Goal: Complete application form: Complete application form

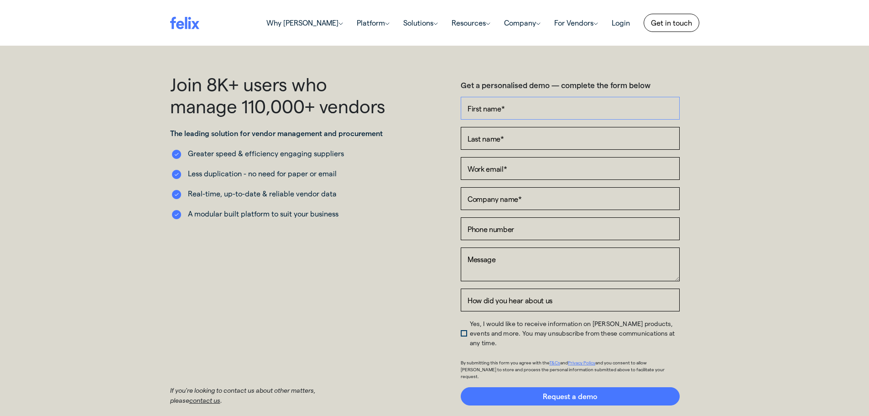
click at [470, 107] on input "First name *" at bounding box center [570, 108] width 219 height 23
type input "R"
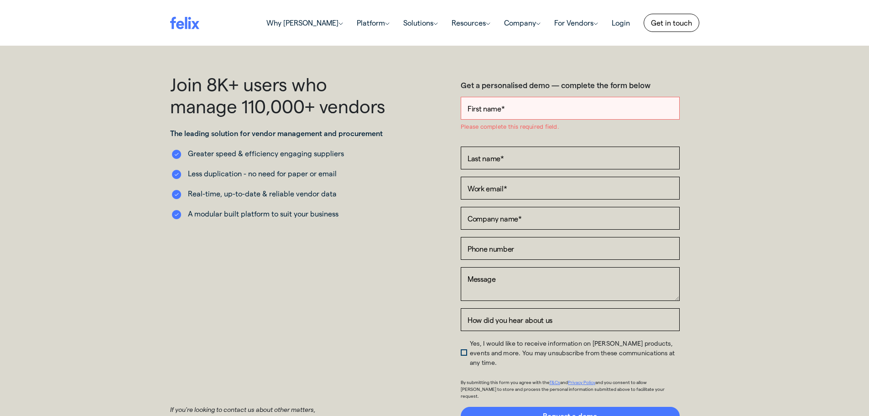
click at [510, 110] on input "First name *" at bounding box center [570, 108] width 219 height 23
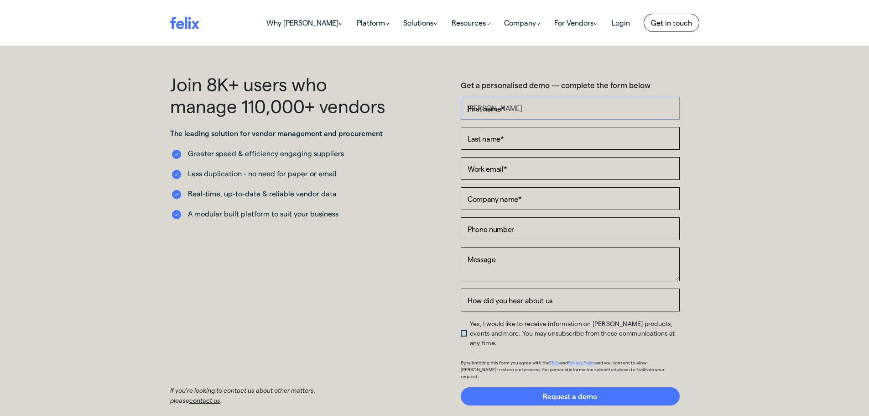
click at [562, 107] on input "[PERSON_NAME]" at bounding box center [570, 108] width 219 height 23
type input "R"
click at [513, 113] on input "First name *" at bounding box center [570, 108] width 219 height 23
type input "R"
click at [521, 112] on input "First name *" at bounding box center [570, 108] width 219 height 23
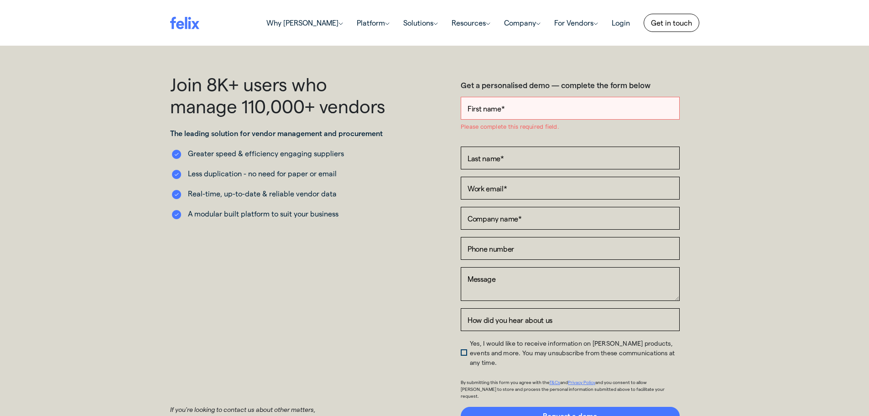
click at [520, 109] on input "First name *" at bounding box center [570, 108] width 219 height 23
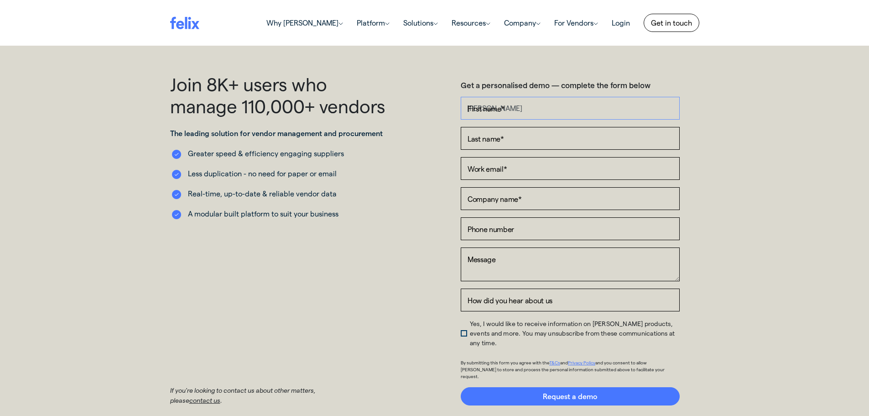
click at [507, 109] on input "[PERSON_NAME]" at bounding box center [570, 108] width 219 height 23
type input "[PERSON_NAME]"
click at [469, 140] on input "Last name *" at bounding box center [570, 138] width 219 height 23
paste input "Wolton"
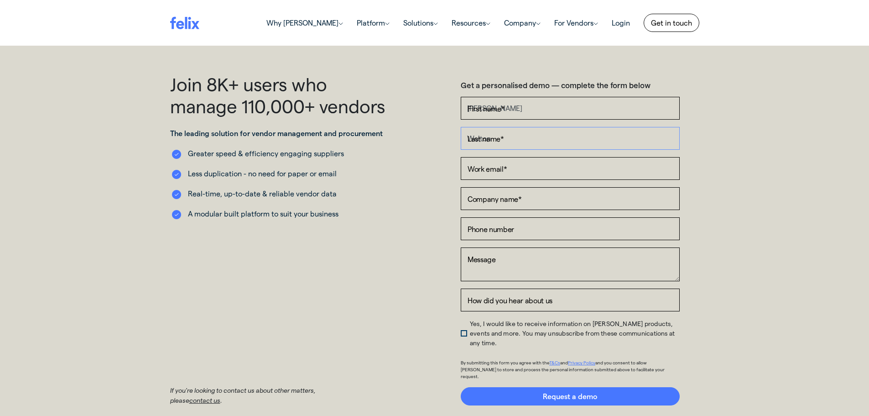
type input "Wolton"
